Goal: Navigation & Orientation: Find specific page/section

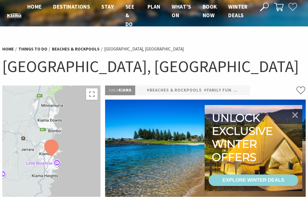
scroll to position [5, 0]
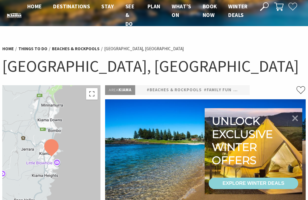
click at [290, 117] on icon at bounding box center [295, 118] width 12 height 12
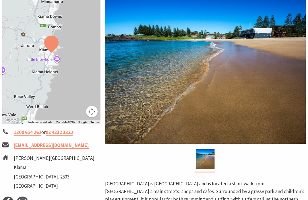
scroll to position [108, 0]
click at [146, 97] on img at bounding box center [205, 70] width 201 height 148
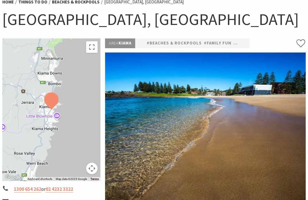
scroll to position [52, 0]
click at [130, 123] on img at bounding box center [205, 127] width 201 height 148
click at [162, 43] on link "#Beaches & Rockpools" at bounding box center [174, 43] width 55 height 7
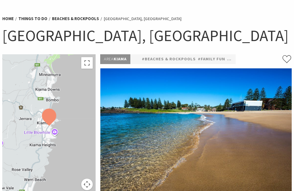
scroll to position [35, 0]
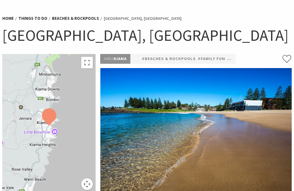
click at [123, 114] on img at bounding box center [195, 142] width 191 height 148
click at [134, 110] on img at bounding box center [195, 142] width 191 height 148
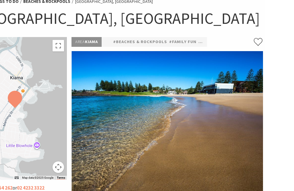
scroll to position [55, 0]
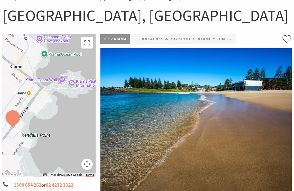
click at [44, 51] on div at bounding box center [48, 105] width 93 height 143
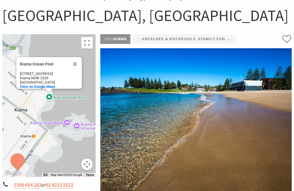
click at [28, 99] on div "[GEOGRAPHIC_DATA] [GEOGRAPHIC_DATA] [STREET_ADDRESS] View on Google Maps" at bounding box center [48, 105] width 93 height 143
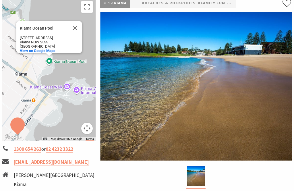
scroll to position [91, 0]
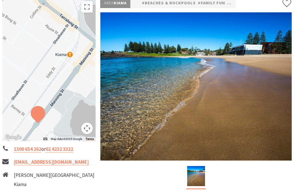
click at [139, 109] on img at bounding box center [195, 86] width 191 height 148
click at [147, 110] on img at bounding box center [195, 86] width 191 height 148
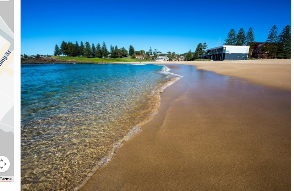
click at [100, 98] on img at bounding box center [195, 87] width 191 height 148
click at [100, 73] on img at bounding box center [195, 87] width 191 height 148
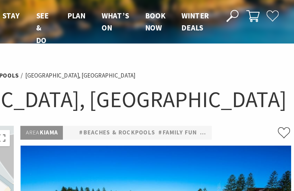
scroll to position [0, 0]
